Goal: Task Accomplishment & Management: Manage account settings

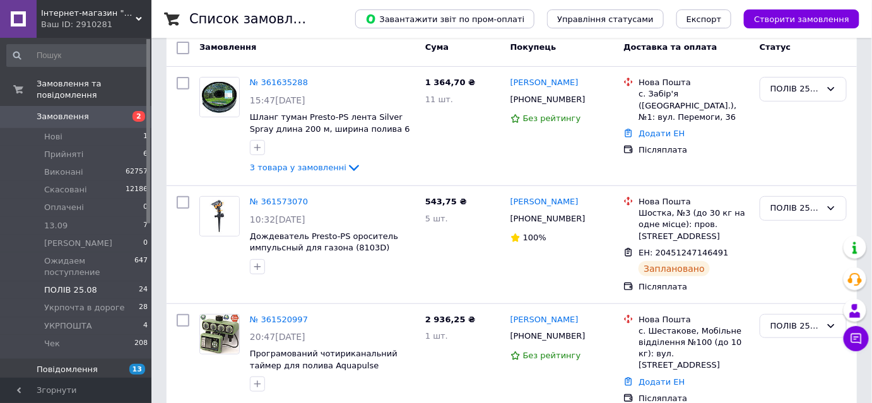
scroll to position [114, 0]
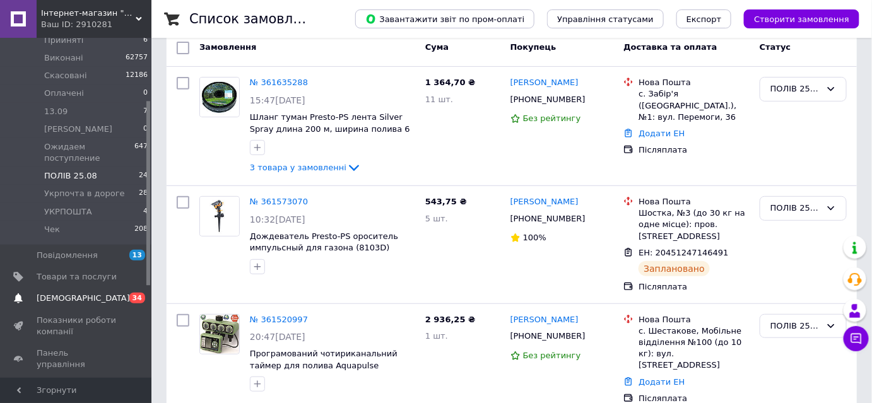
click at [86, 293] on span "[DEMOGRAPHIC_DATA]" at bounding box center [77, 298] width 80 height 11
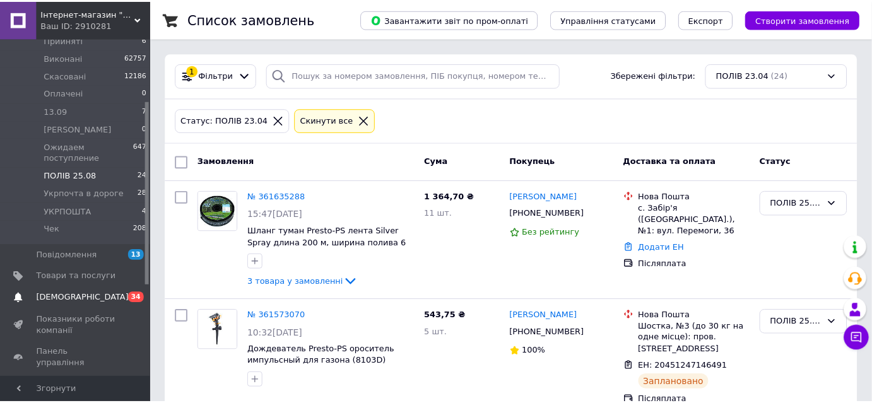
scroll to position [31, 0]
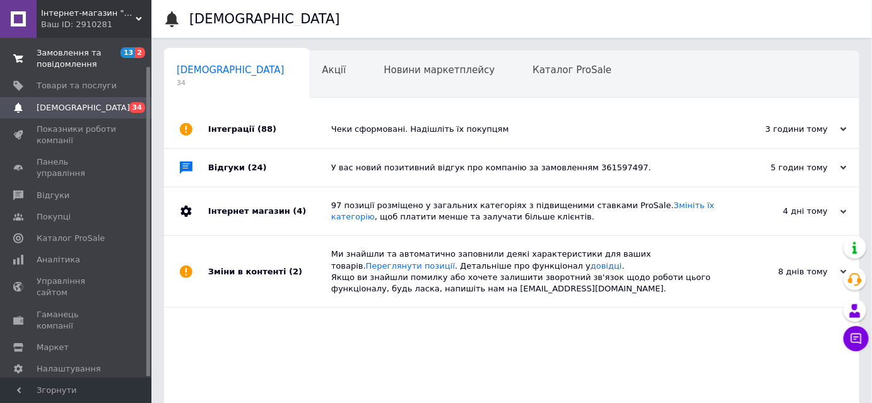
click at [62, 60] on span "Замовлення та повідомлення" at bounding box center [77, 58] width 80 height 23
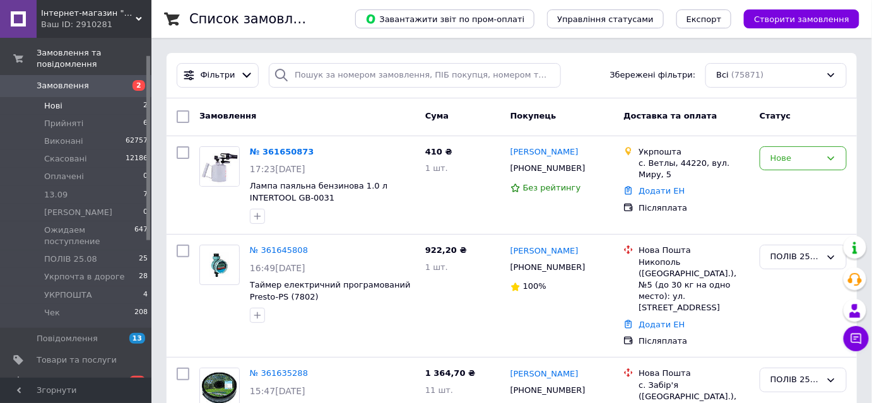
click at [59, 100] on span "Нові" at bounding box center [53, 105] width 18 height 11
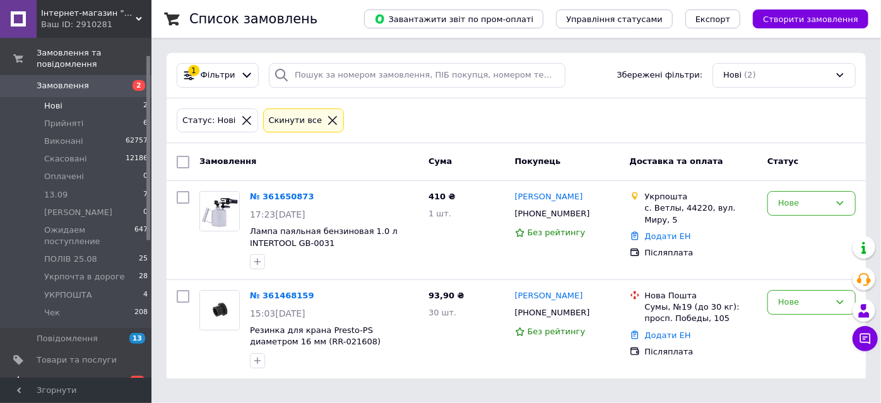
click at [62, 376] on span "[DEMOGRAPHIC_DATA]" at bounding box center [83, 381] width 93 height 11
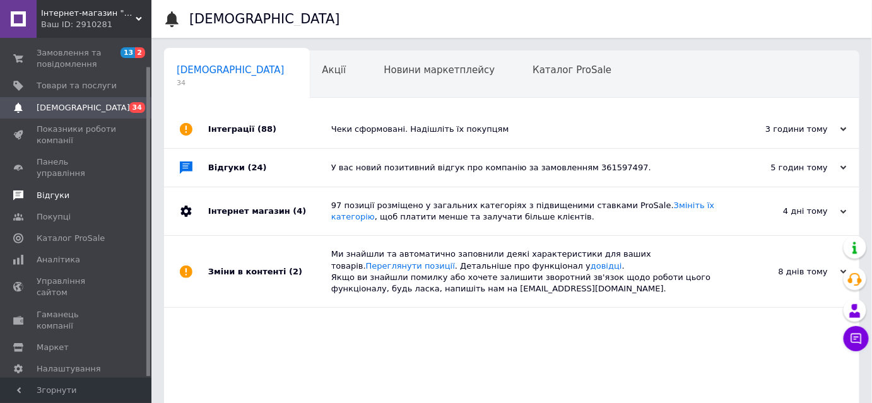
click at [54, 190] on span "Відгуки" at bounding box center [53, 195] width 33 height 11
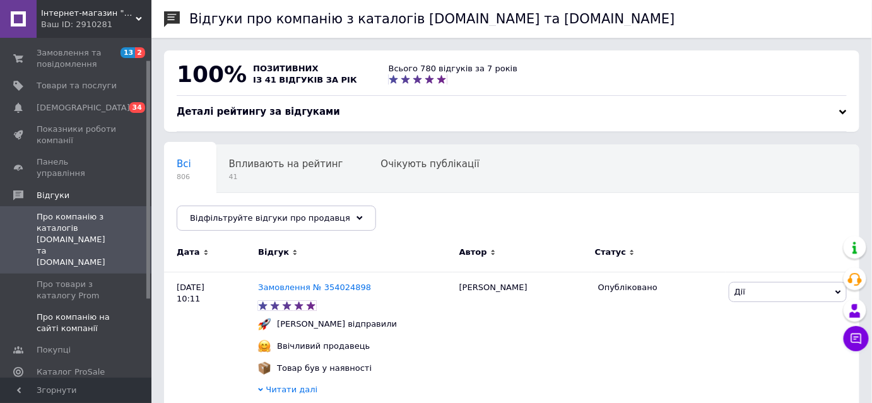
click at [64, 312] on span "Про компанію на сайті компанії" at bounding box center [77, 323] width 80 height 23
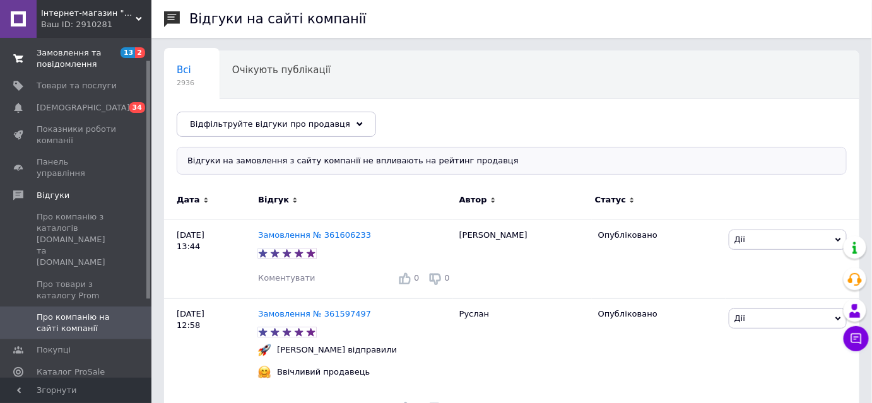
click at [50, 56] on span "Замовлення та повідомлення" at bounding box center [77, 58] width 80 height 23
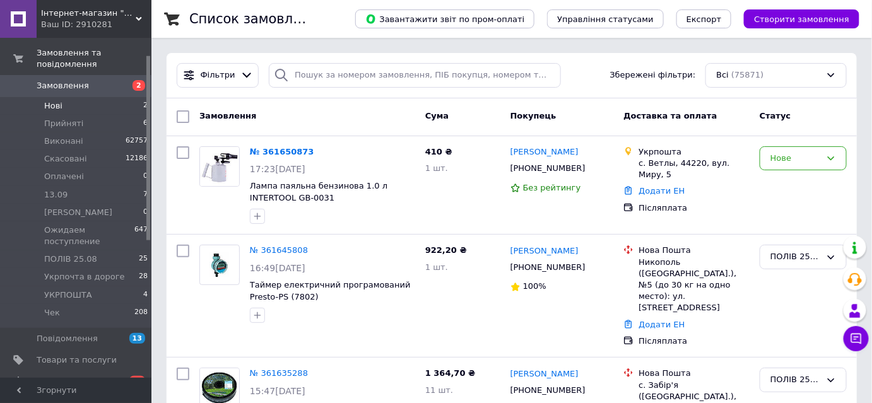
click at [70, 98] on li "Нові 2" at bounding box center [77, 106] width 155 height 18
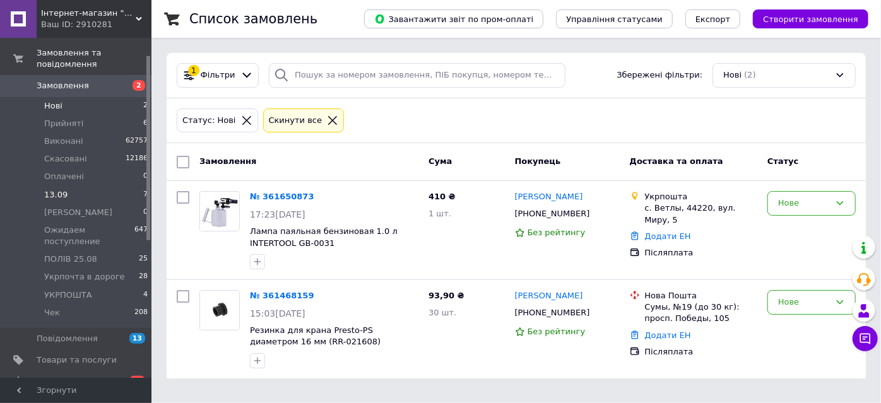
click at [61, 189] on span "13.09" at bounding box center [55, 194] width 23 height 11
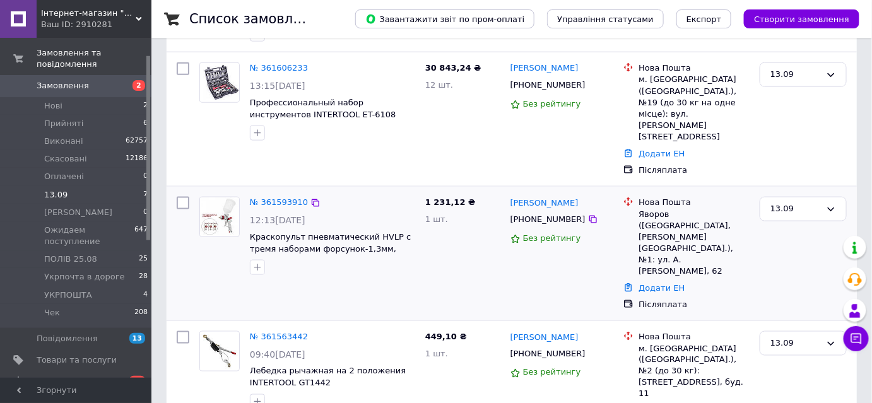
scroll to position [511, 0]
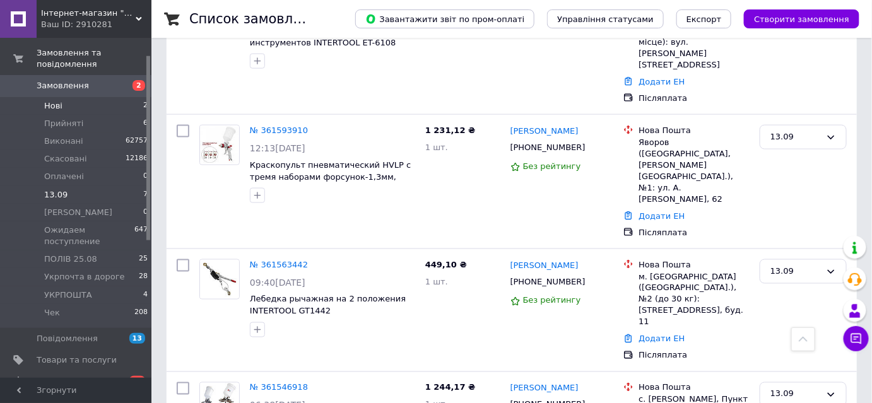
click at [64, 97] on li "Нові 2" at bounding box center [77, 106] width 155 height 18
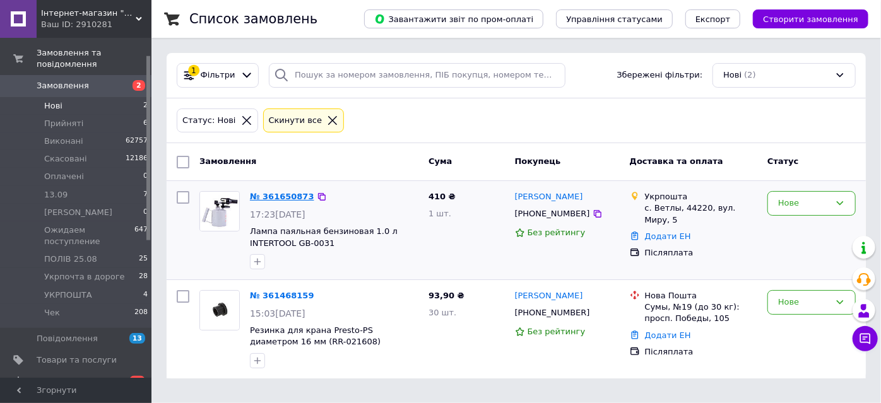
click at [279, 194] on link "№ 361650873" at bounding box center [282, 196] width 64 height 9
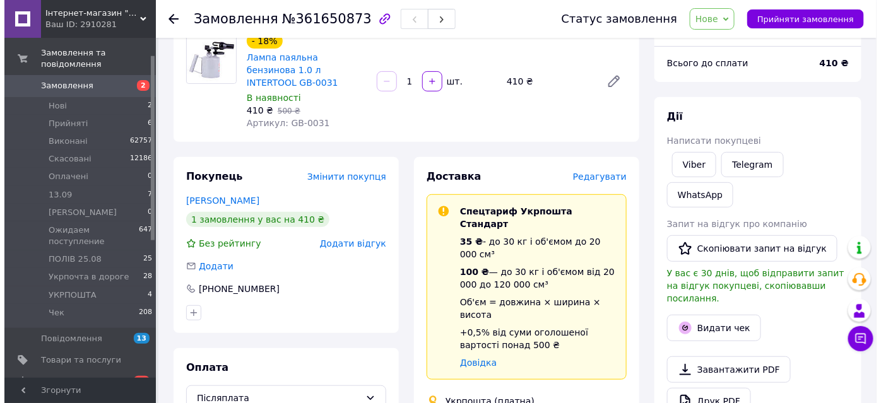
scroll to position [114, 0]
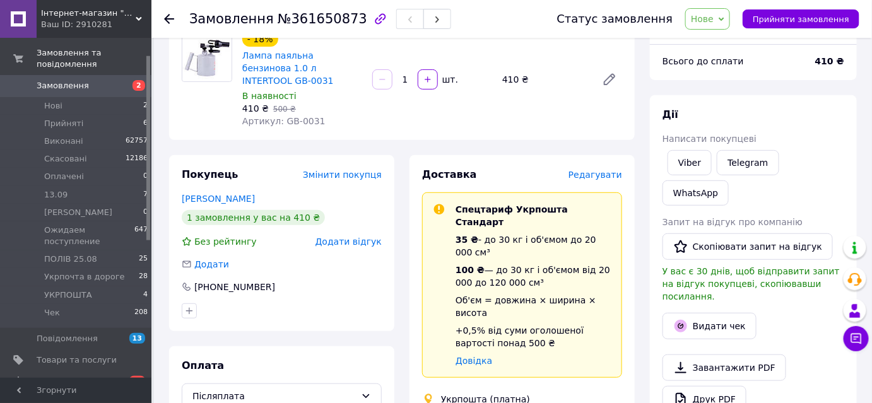
click at [611, 170] on span "Редагувати" at bounding box center [595, 175] width 54 height 10
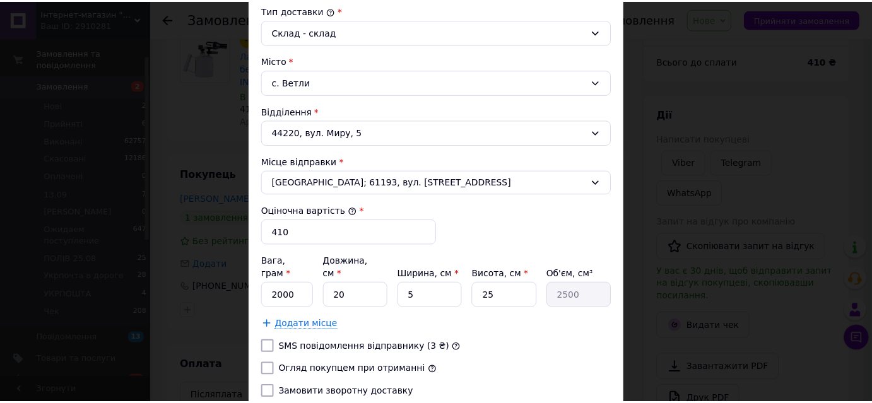
scroll to position [0, 0]
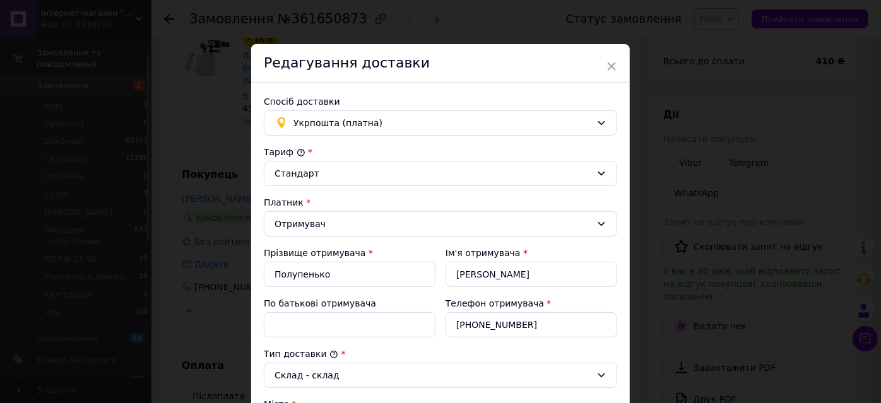
drag, startPoint x: 611, startPoint y: 62, endPoint x: 474, endPoint y: 144, distance: 159.6
click at [609, 61] on span "×" at bounding box center [611, 66] width 11 height 21
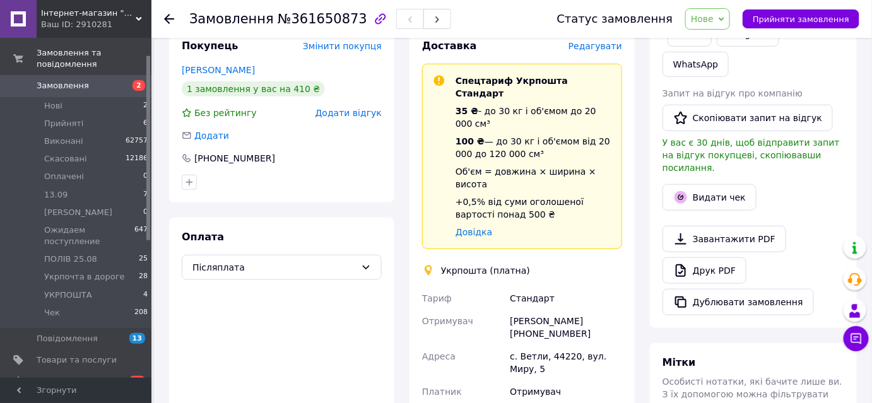
scroll to position [401, 0]
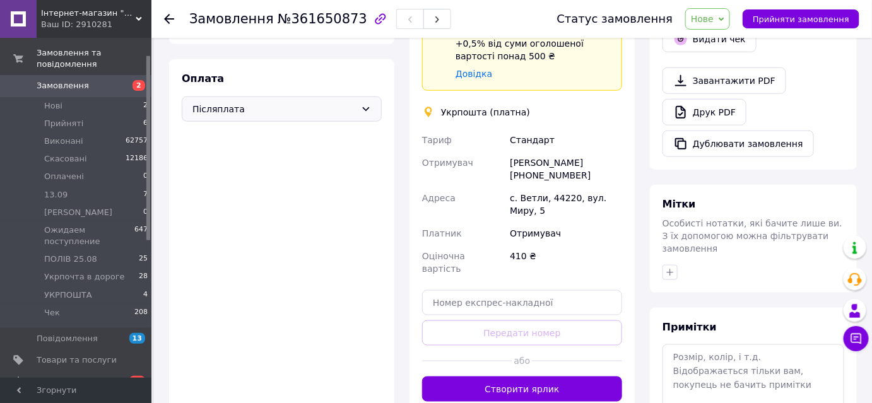
click at [296, 97] on div "Післяплата" at bounding box center [282, 109] width 200 height 25
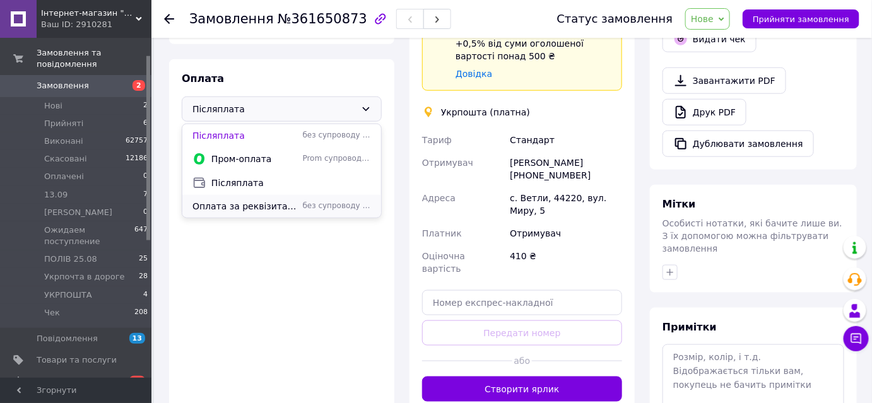
click at [257, 200] on span "Оплата за реквізитами" at bounding box center [244, 206] width 105 height 13
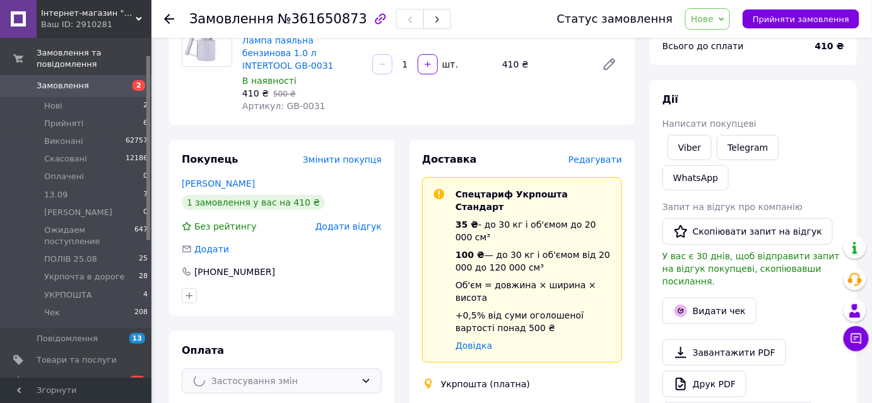
scroll to position [114, 0]
